Goal: Information Seeking & Learning: Learn about a topic

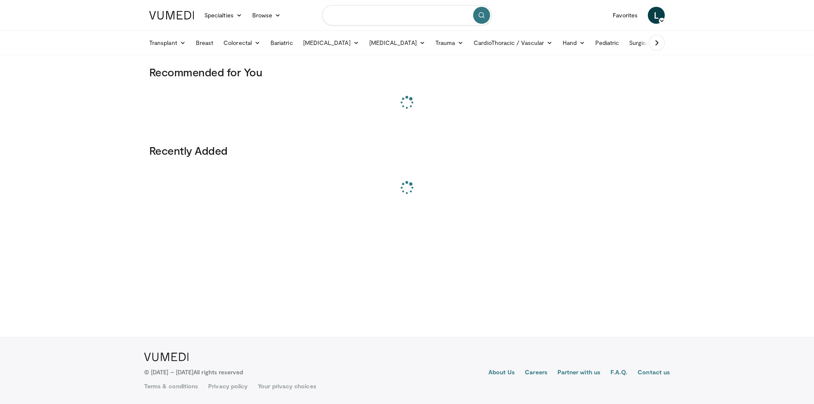
click at [413, 8] on input "Search topics, interventions" at bounding box center [407, 15] width 170 height 20
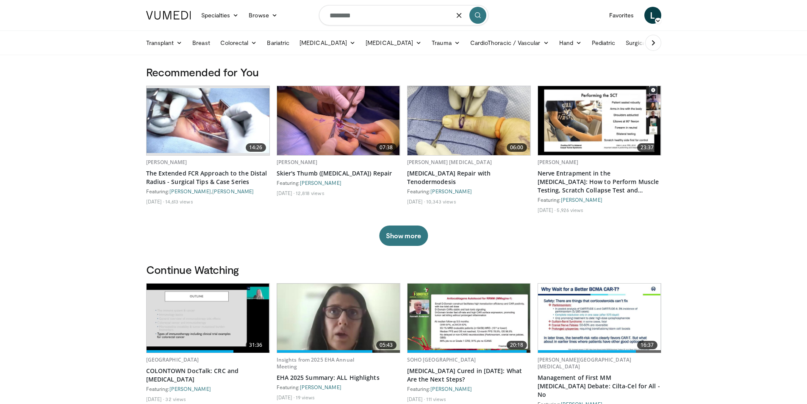
type input "********"
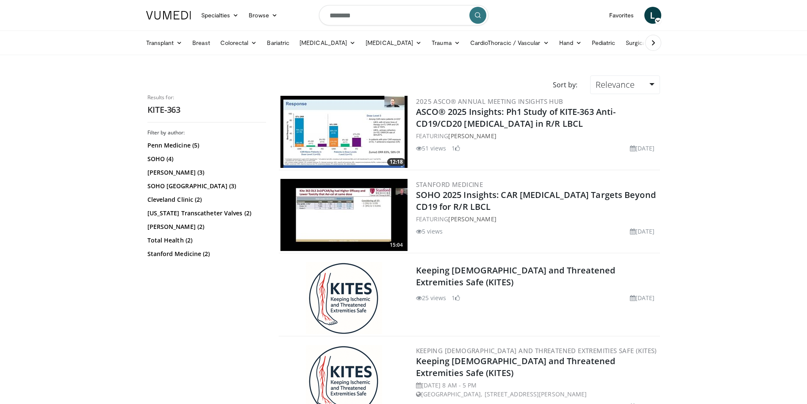
click at [324, 108] on img at bounding box center [344, 132] width 127 height 72
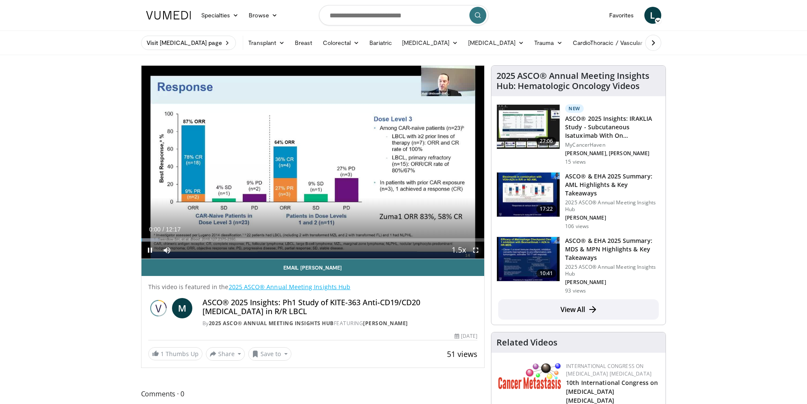
click at [476, 253] on span "Video Player" at bounding box center [475, 250] width 17 height 17
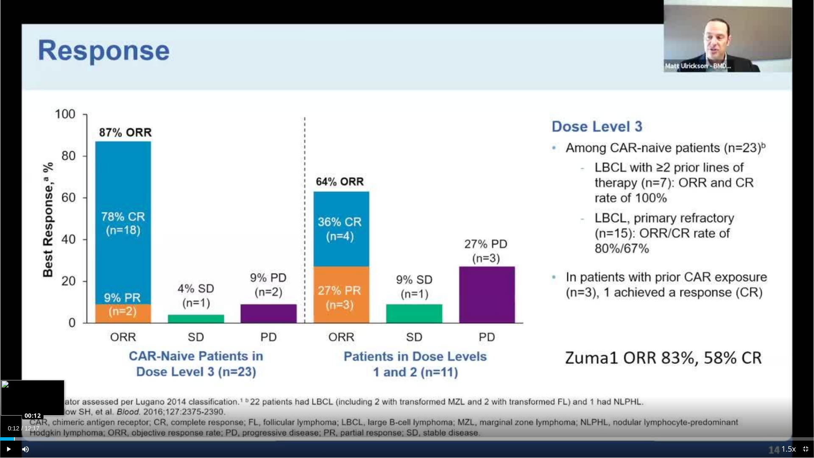
click at [14, 403] on div "Loaded : 6.71% 00:12 00:12" at bounding box center [407, 438] width 814 height 3
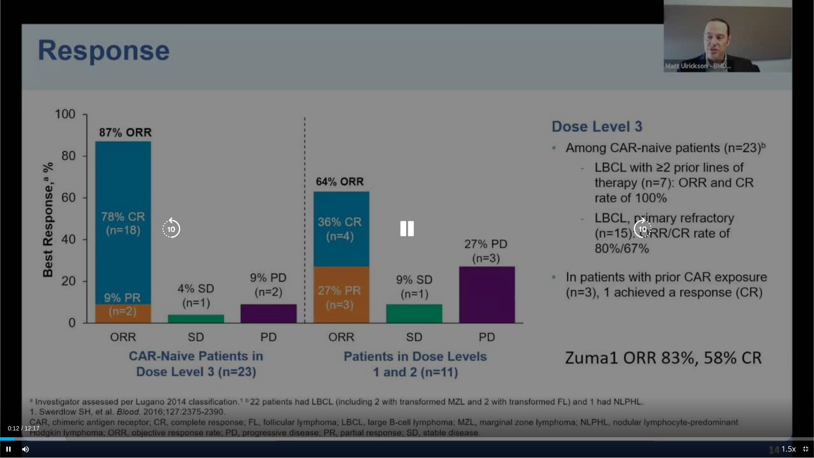
drag, startPoint x: 19, startPoint y: 437, endPoint x: 23, endPoint y: 436, distance: 4.7
click at [19, 403] on div "Loaded : 8.06% 00:13 00:15" at bounding box center [407, 436] width 814 height 8
drag, startPoint x: 24, startPoint y: 436, endPoint x: 29, endPoint y: 436, distance: 5.5
click at [24, 403] on div "Loaded : 9.40% 00:17 00:17" at bounding box center [407, 436] width 814 height 8
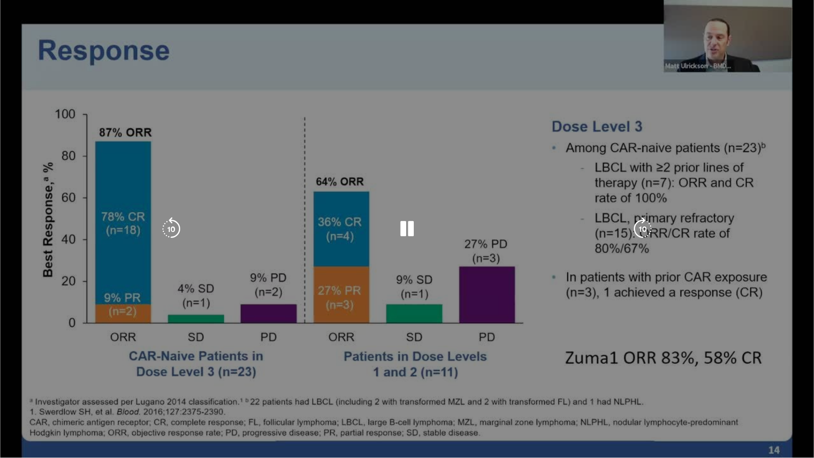
click at [29, 403] on div "Loaded : 9.40% 00:22 00:21" at bounding box center [407, 453] width 814 height 8
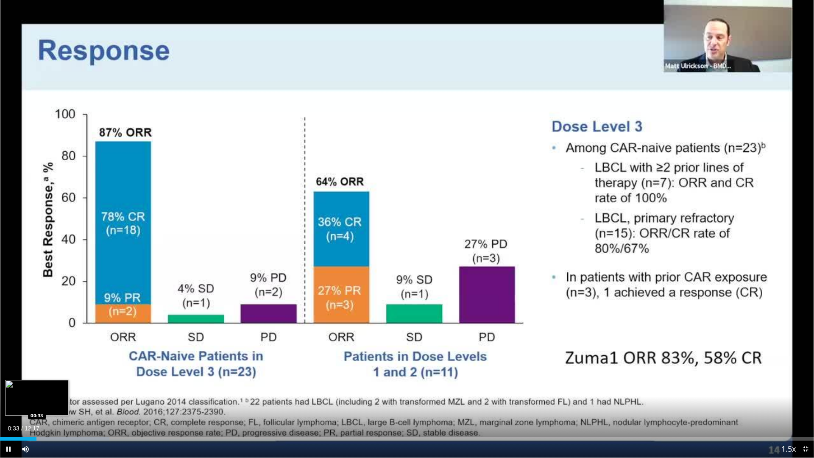
click at [38, 403] on div "Progress Bar" at bounding box center [55, 438] width 107 height 3
click at [41, 403] on div "Loaded : 13.43% 00:34 00:35" at bounding box center [407, 436] width 814 height 8
click at [42, 403] on div "Loaded : 13.43% 00:37 00:38" at bounding box center [407, 436] width 814 height 8
click at [45, 403] on div "Loaded : 13.43% 00:38 00:41" at bounding box center [407, 436] width 814 height 8
click at [47, 403] on div "Loaded : 13.43% 00:41 00:42" at bounding box center [407, 436] width 814 height 8
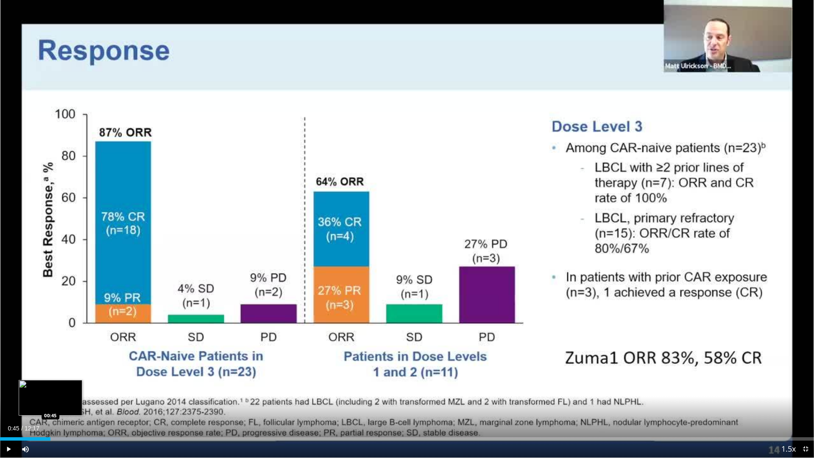
click at [50, 403] on div "Loaded : 14.78% 00:45 00:45" at bounding box center [407, 436] width 814 height 8
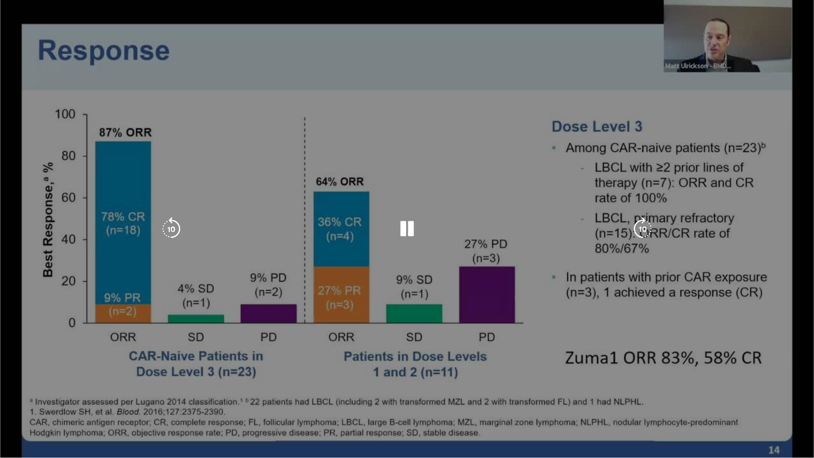
click at [56, 403] on div "Loaded : 14.78% 00:45 00:45" at bounding box center [407, 453] width 814 height 8
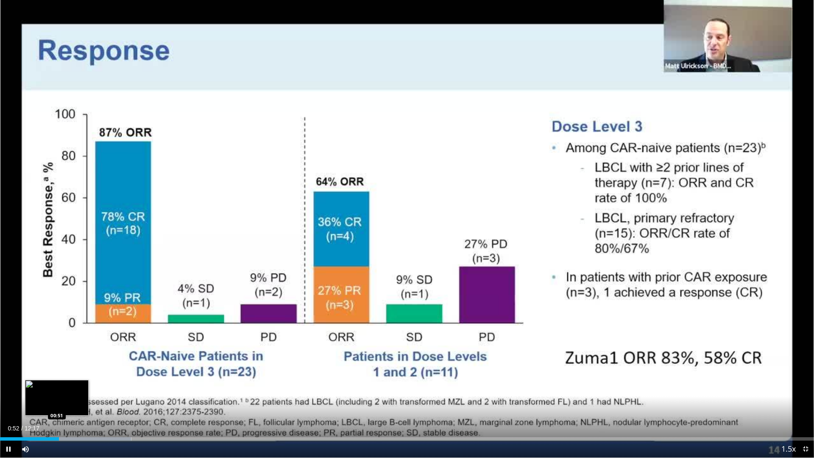
click at [57, 403] on div "Loaded : 16.12% 00:53 00:51" at bounding box center [407, 436] width 814 height 8
click at [65, 403] on div "Loaded : 16.12% 00:51 00:53" at bounding box center [407, 436] width 814 height 8
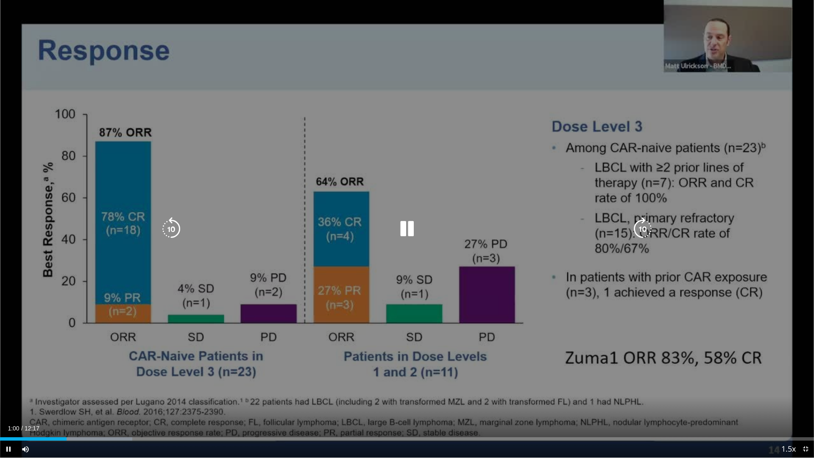
click at [69, 403] on div "Loaded : 16.26% 01:00 01:02" at bounding box center [407, 436] width 814 height 8
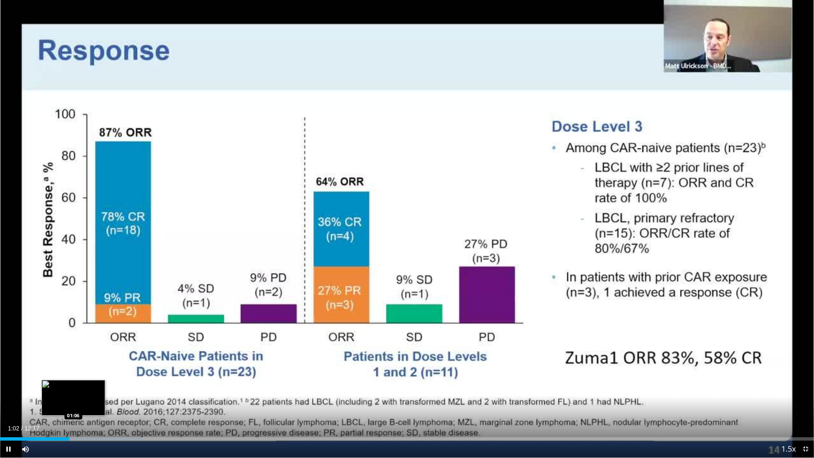
click at [74, 403] on div "Loaded : 17.47% 01:02 01:06" at bounding box center [407, 436] width 814 height 8
click at [78, 403] on div "Loaded : 17.47% 01:08 01:10" at bounding box center [407, 436] width 814 height 8
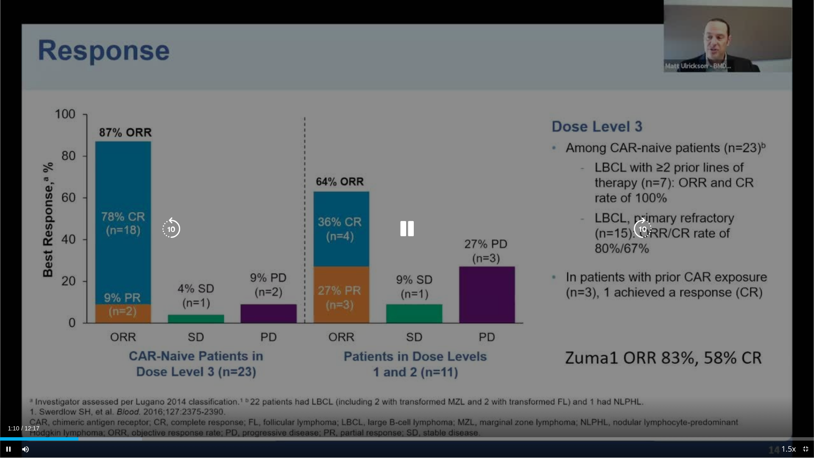
click at [92, 403] on div "Progress Bar" at bounding box center [94, 438] width 96 height 3
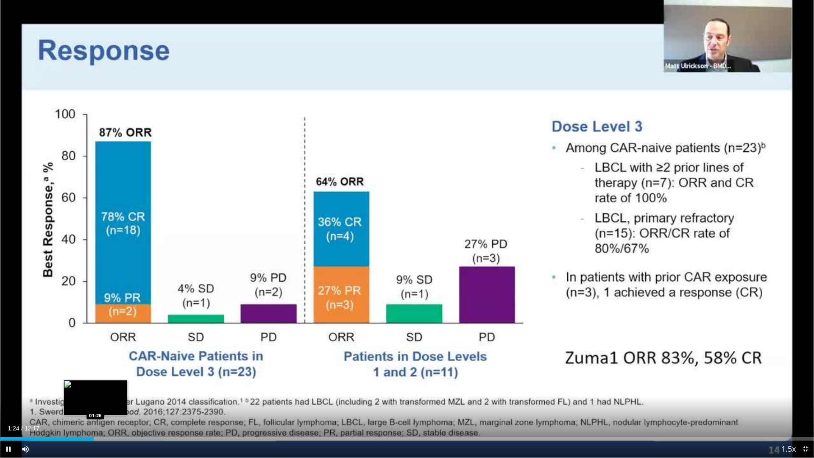
click at [100, 403] on div "Progress Bar" at bounding box center [112, 438] width 105 height 3
click at [104, 403] on div "Progress Bar" at bounding box center [121, 438] width 106 height 3
click at [117, 403] on div "Loaded : 21.50% 01:34 01:42" at bounding box center [407, 438] width 814 height 3
click at [4, 403] on span "Video Player" at bounding box center [8, 448] width 17 height 17
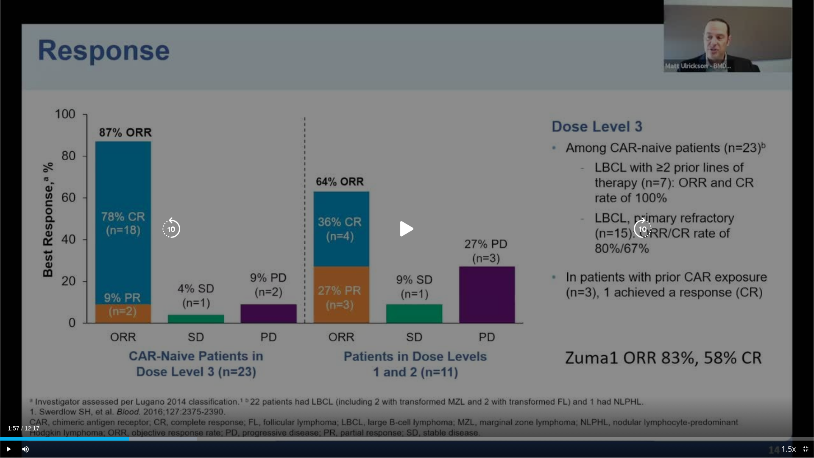
drag, startPoint x: 39, startPoint y: 290, endPoint x: 30, endPoint y: 313, distance: 24.6
click at [30, 313] on div "10 seconds Tap to unmute" at bounding box center [407, 228] width 814 height 457
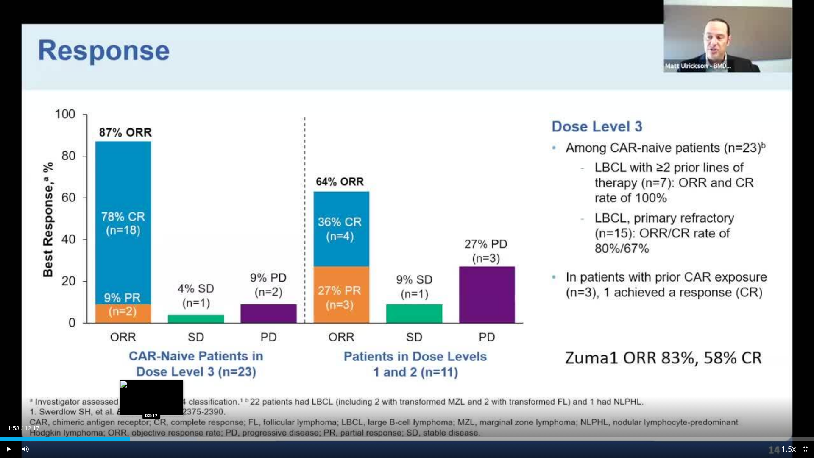
click at [152, 403] on div "Loaded : 24.19% 01:58 02:17" at bounding box center [407, 438] width 814 height 3
click at [162, 403] on div "Progress Bar" at bounding box center [161, 438] width 1 height 3
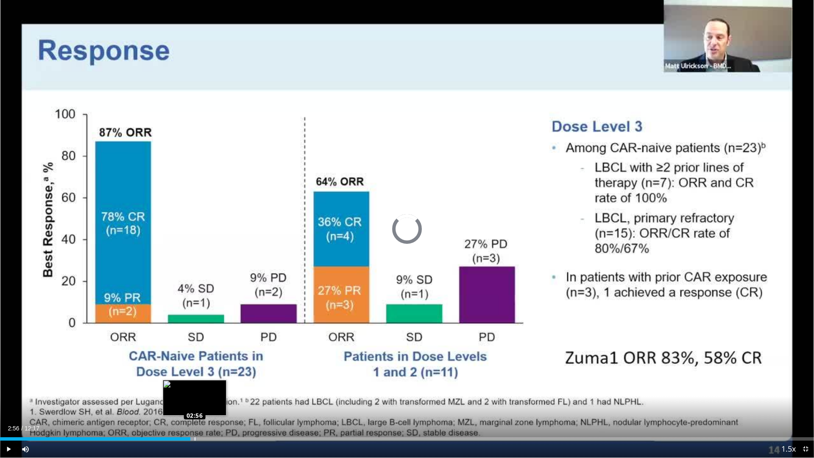
drag, startPoint x: 180, startPoint y: 437, endPoint x: 197, endPoint y: 437, distance: 16.5
click at [197, 403] on div "Loaded : 24.19% 02:52 02:56" at bounding box center [407, 438] width 814 height 3
click at [195, 403] on div "Progress Bar" at bounding box center [195, 438] width 1 height 3
click at [211, 403] on div "Progress Bar" at bounding box center [211, 438] width 1 height 3
drag, startPoint x: 220, startPoint y: 437, endPoint x: 229, endPoint y: 438, distance: 9.3
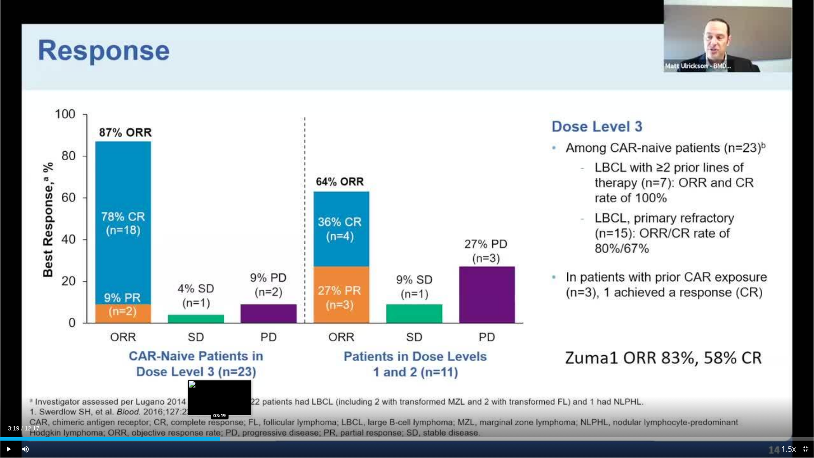
click at [220, 403] on div "Progress Bar" at bounding box center [220, 438] width 1 height 3
click at [230, 403] on div "Progress Bar" at bounding box center [229, 438] width 1 height 3
click at [235, 403] on div "Progress Bar" at bounding box center [234, 438] width 1 height 3
click at [261, 403] on div "Progress Bar" at bounding box center [260, 438] width 1 height 3
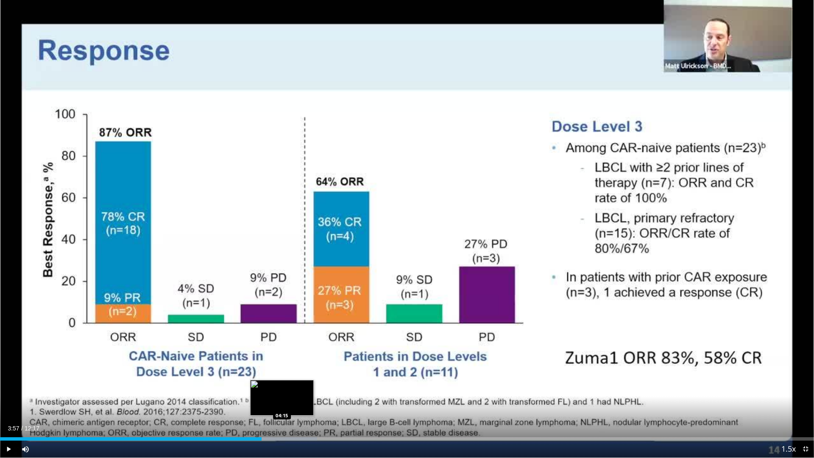
drag, startPoint x: 283, startPoint y: 439, endPoint x: 293, endPoint y: 440, distance: 9.8
click at [285, 403] on div "Progress Bar" at bounding box center [273, 438] width 88 height 3
click at [294, 403] on div "Progress Bar" at bounding box center [293, 438] width 1 height 3
click at [314, 403] on div "Loaded : 40.66% 04:26 04:40" at bounding box center [407, 438] width 814 height 3
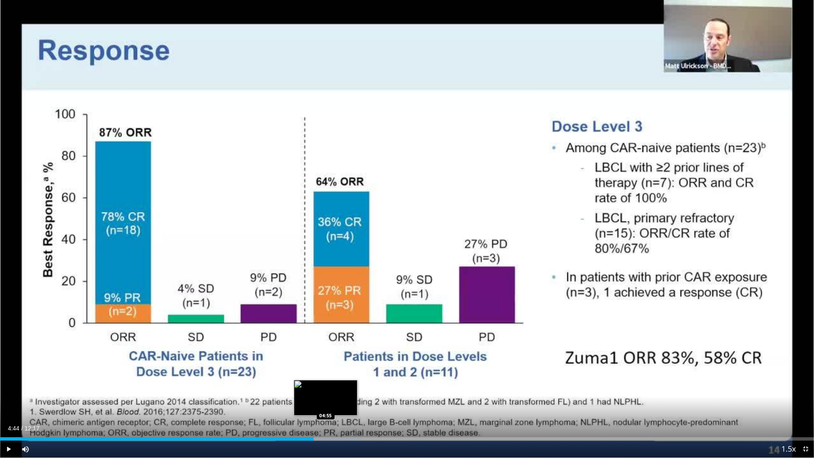
drag, startPoint x: 326, startPoint y: 439, endPoint x: 344, endPoint y: 436, distance: 18.0
click at [326, 403] on div "Progress Bar" at bounding box center [325, 438] width 1 height 3
click at [344, 403] on div "Loaded : 47.43% 04:56 05:11" at bounding box center [407, 436] width 814 height 8
click at [353, 403] on div "Loaded : 48.39% 05:11 05:20" at bounding box center [407, 436] width 814 height 8
click at [366, 403] on div "Loaded : 48.39% 05:20 05:30" at bounding box center [407, 436] width 814 height 8
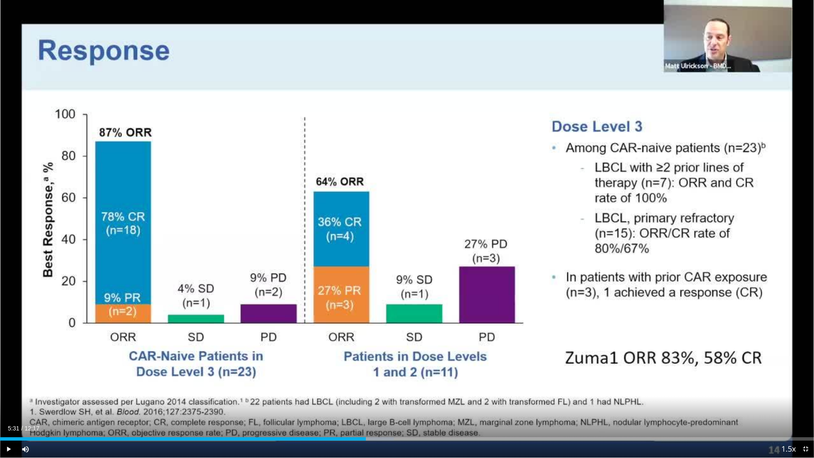
click at [383, 403] on div "Progress Bar" at bounding box center [382, 438] width 1 height 3
click at [399, 403] on div "Progress Bar" at bounding box center [398, 438] width 1 height 3
click at [415, 403] on div "Loaded : 58.28% 06:07 06:15" at bounding box center [407, 438] width 814 height 3
drag, startPoint x: 417, startPoint y: 438, endPoint x: 441, endPoint y: 437, distance: 23.8
click at [418, 403] on div "Progress Bar" at bounding box center [432, 438] width 97 height 3
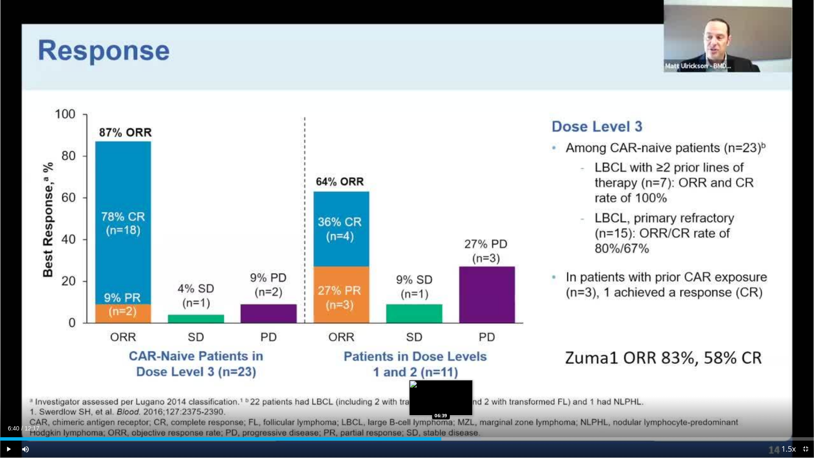
drag, startPoint x: 441, startPoint y: 437, endPoint x: 447, endPoint y: 437, distance: 5.9
click at [442, 403] on div "Progress Bar" at bounding box center [441, 438] width 1 height 3
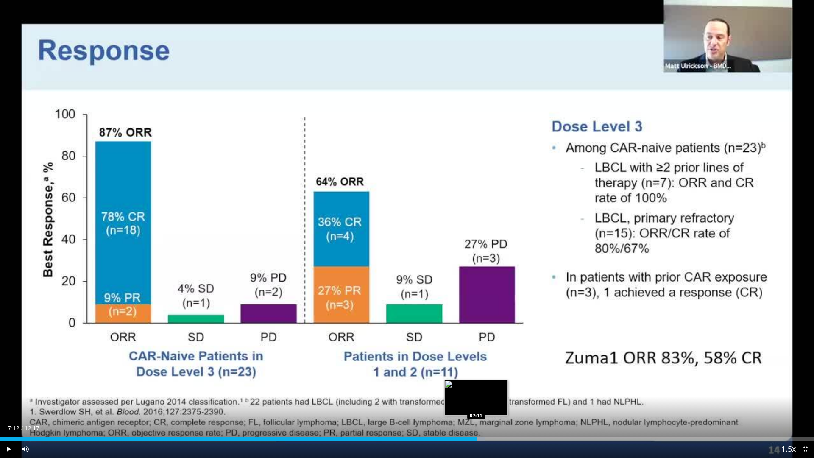
click at [478, 403] on div "Progress Bar" at bounding box center [450, 438] width 71 height 3
click at [504, 403] on div "Progress Bar" at bounding box center [503, 438] width 1 height 3
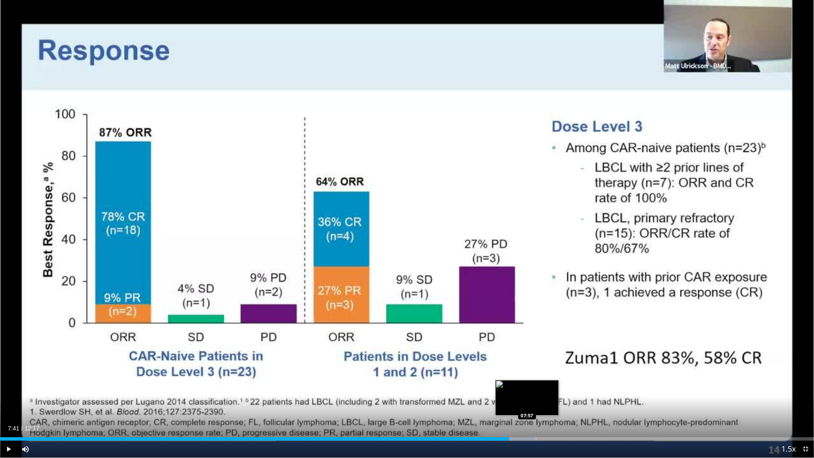
drag, startPoint x: 528, startPoint y: 436, endPoint x: 558, endPoint y: 439, distance: 30.7
click at [529, 403] on div "Loaded : 65.86% 07:41 07:57" at bounding box center [407, 436] width 814 height 8
click at [558, 403] on div "Progress Bar" at bounding box center [558, 438] width 1 height 3
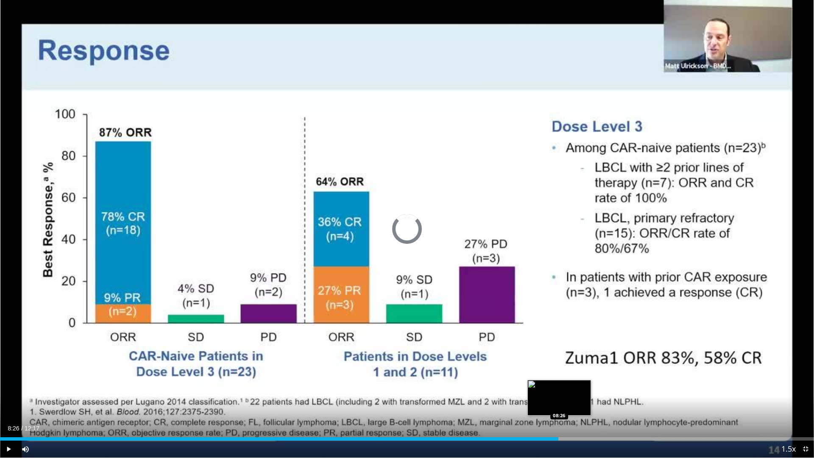
click at [582, 403] on div "Loaded : 0.00% 08:26 08:26" at bounding box center [407, 438] width 814 height 3
click at [568, 403] on div "Current Time 8:47 / Duration 12:17 Play Skip Backward Skip Forward Mute 2% Load…" at bounding box center [407, 448] width 814 height 17
click at [567, 403] on div "Loaded : 79.96% 08:47 08:46" at bounding box center [407, 438] width 814 height 3
click at [565, 403] on div "Progress Bar" at bounding box center [565, 438] width 1 height 3
click at [549, 403] on div "08:25" at bounding box center [278, 438] width 557 height 3
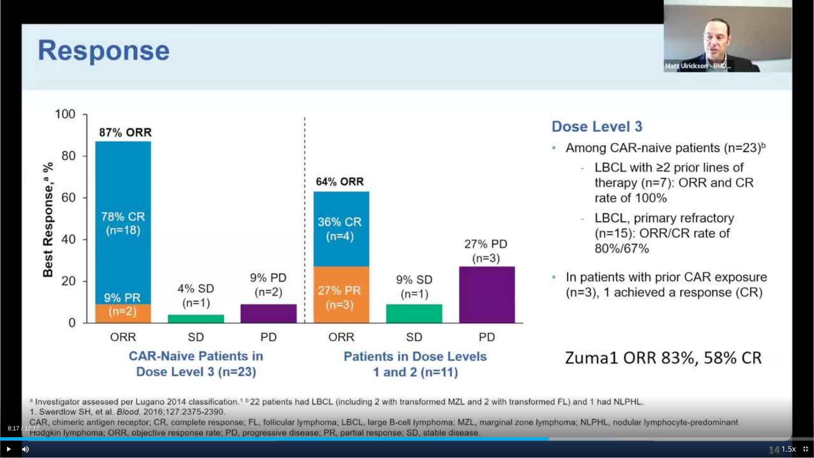
click at [533, 403] on div "Current Time 8:17 / Duration 12:17 Play Skip Backward Skip Forward Mute 2% Load…" at bounding box center [407, 448] width 814 height 17
click at [524, 403] on div "08:17" at bounding box center [274, 438] width 549 height 3
click at [508, 403] on div "07:55" at bounding box center [262, 438] width 524 height 3
click at [493, 403] on div "Loaded : 71.24% 07:40 07:27" at bounding box center [407, 438] width 814 height 3
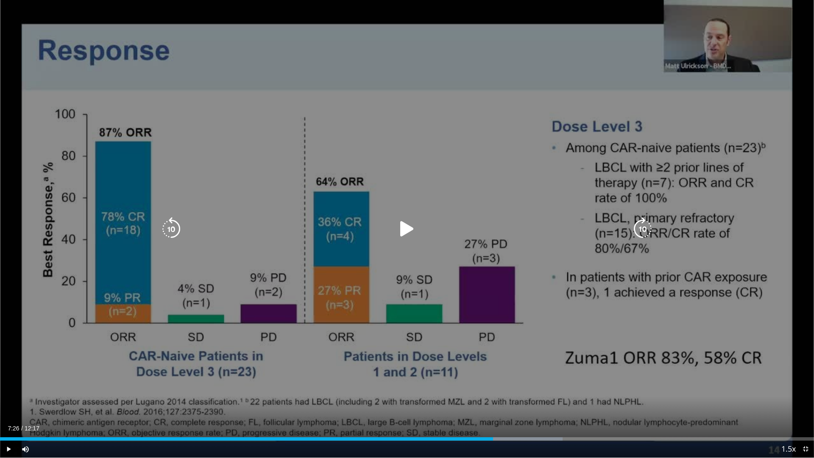
click at [569, 97] on div "10 seconds Tap to unmute" at bounding box center [407, 228] width 814 height 457
click at [476, 184] on div "10 seconds Tap to unmute" at bounding box center [407, 228] width 814 height 457
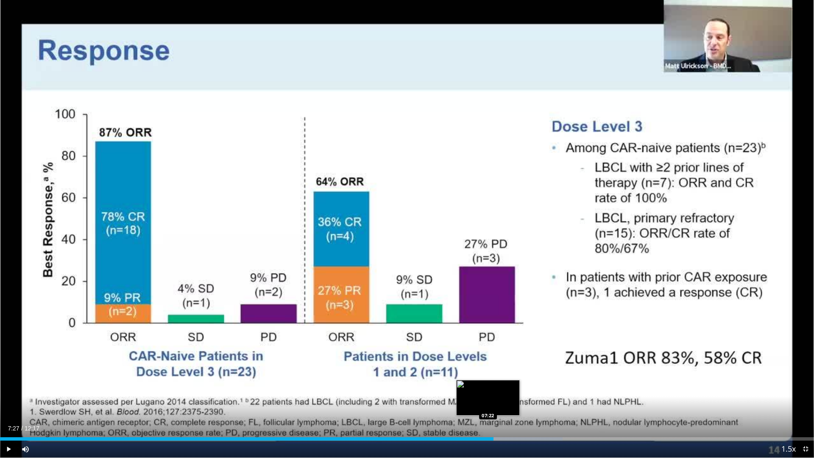
click at [488, 403] on div "07:27" at bounding box center [246, 438] width 493 height 3
click at [484, 403] on div "Loaded : 60.99% 07:22 07:21" at bounding box center [407, 438] width 814 height 3
click at [477, 403] on div "Current Time 7:19 / Duration 12:17 Play Skip Backward Skip Forward Mute 2% Load…" at bounding box center [407, 448] width 814 height 17
click at [473, 403] on div "Current Time 7:19 / Duration 12:17 Play Skip Backward Skip Forward Mute 2% Load…" at bounding box center [407, 448] width 814 height 17
click at [470, 403] on div "07:19" at bounding box center [242, 438] width 484 height 3
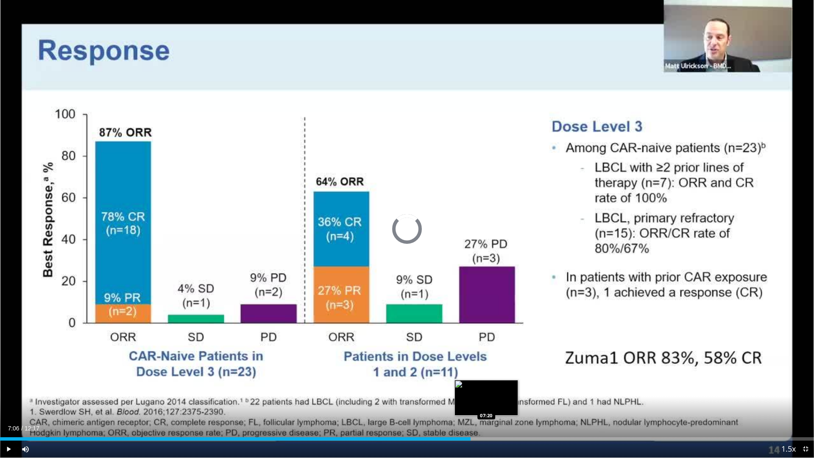
click at [486, 403] on div "Loaded : 0.00% 07:06 07:20" at bounding box center [407, 438] width 814 height 3
click at [492, 403] on div "Loaded : 63.70% 07:20 07:25" at bounding box center [407, 438] width 814 height 3
